Goal: Find specific page/section: Find specific page/section

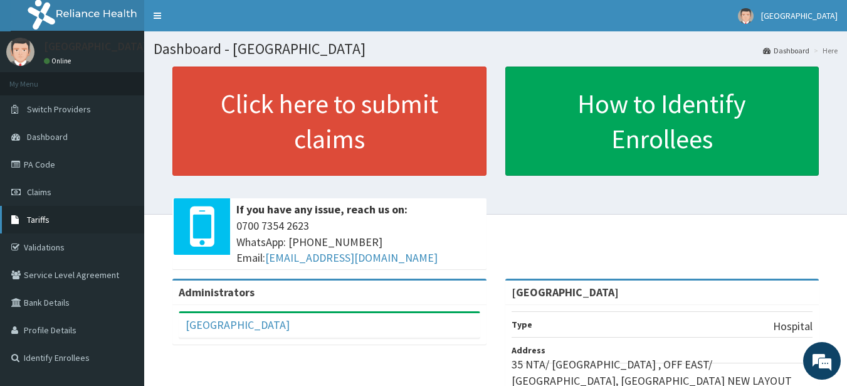
click at [72, 217] on link "Tariffs" at bounding box center [72, 220] width 144 height 28
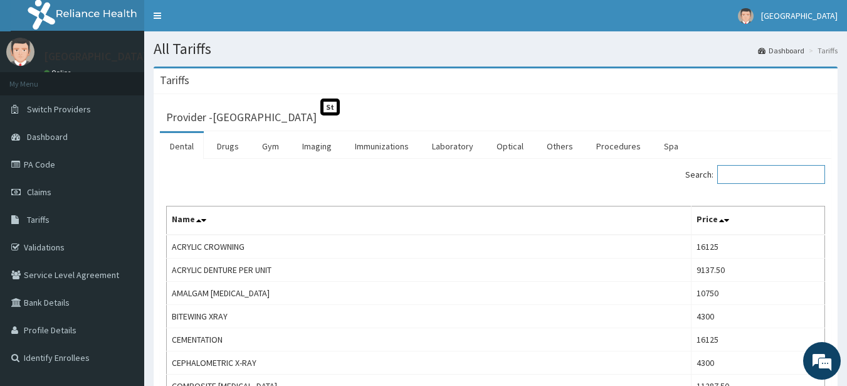
click at [752, 179] on input "Search:" at bounding box center [772, 174] width 108 height 19
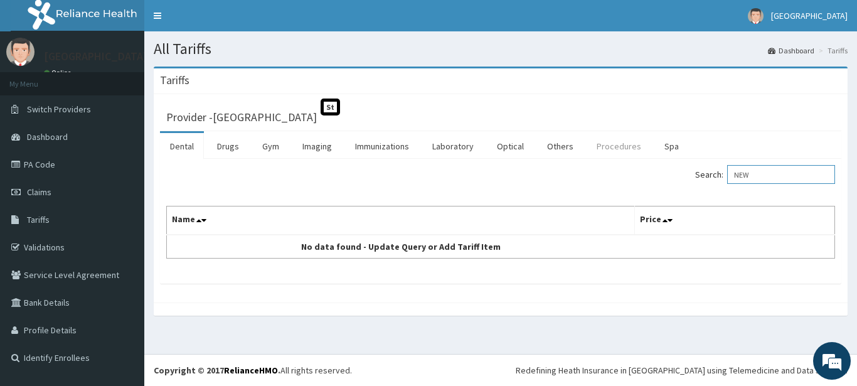
type input "NEW"
click at [591, 152] on link "Procedures" at bounding box center [619, 146] width 65 height 26
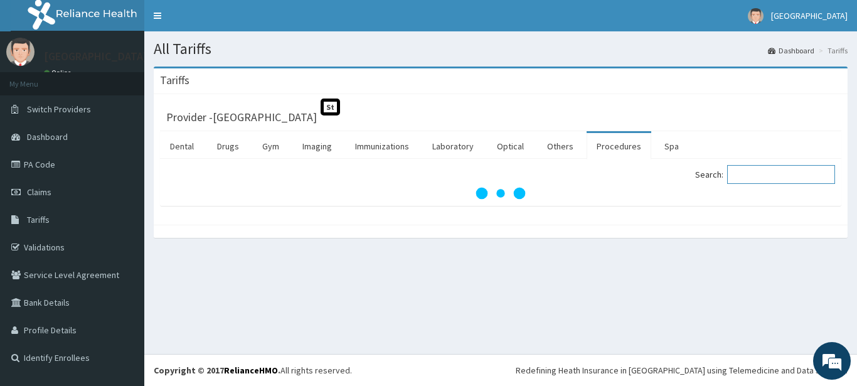
click at [758, 174] on input "Search:" at bounding box center [781, 174] width 108 height 19
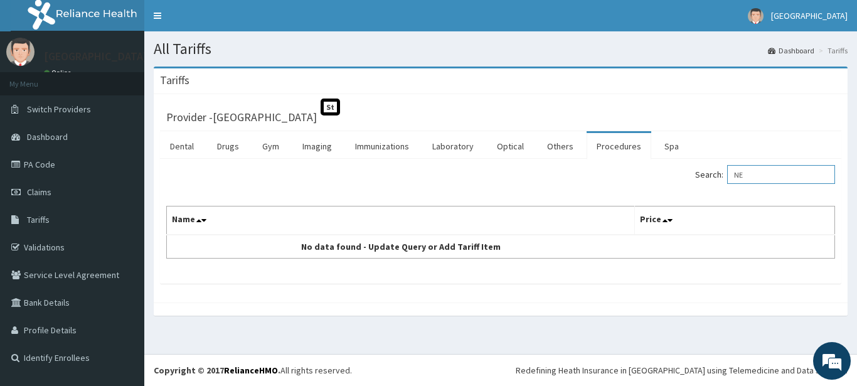
type input "N"
type input "REGISTRA"
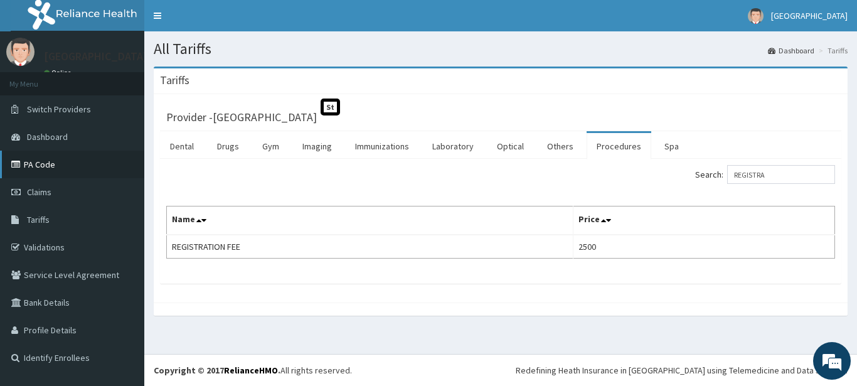
click at [70, 167] on link "PA Code" at bounding box center [72, 165] width 144 height 28
